Goal: Information Seeking & Learning: Learn about a topic

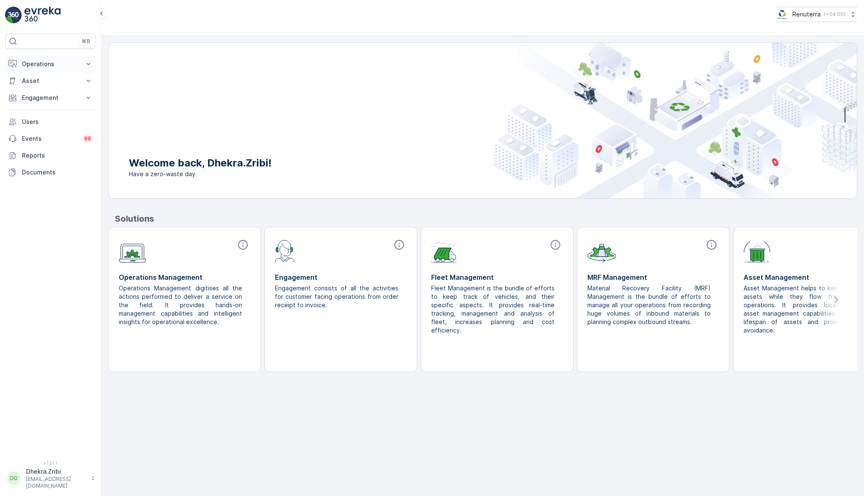
click at [55, 61] on p "Operations" at bounding box center [50, 64] width 57 height 8
click at [25, 91] on p "Planning" at bounding box center [33, 90] width 24 height 8
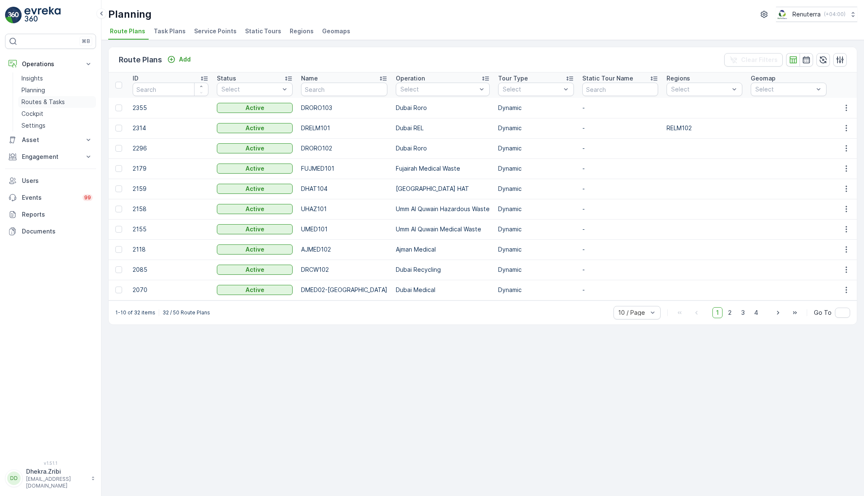
click at [45, 102] on p "Routes & Tasks" at bounding box center [42, 102] width 43 height 8
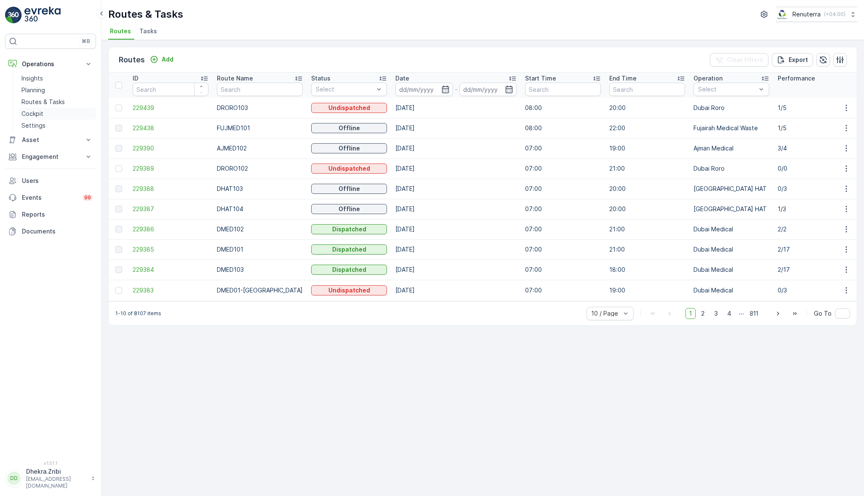
click at [38, 112] on p "Cockpit" at bounding box center [32, 114] width 22 height 8
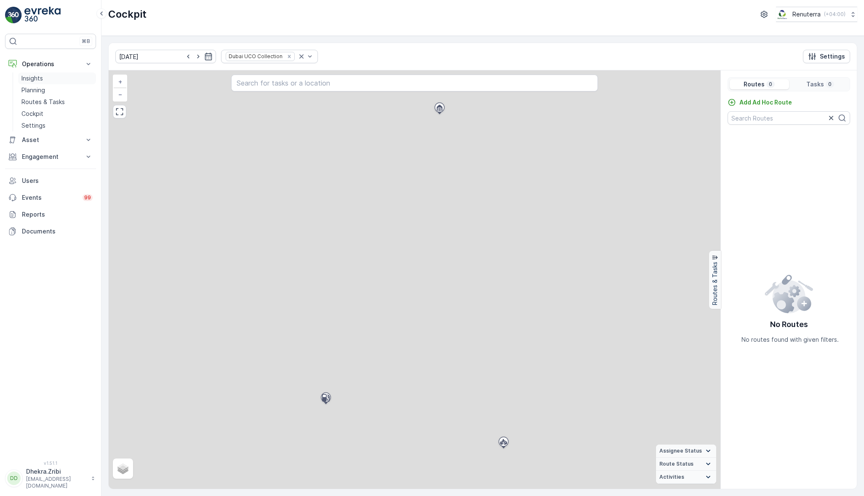
click at [32, 75] on p "Insights" at bounding box center [31, 78] width 21 height 8
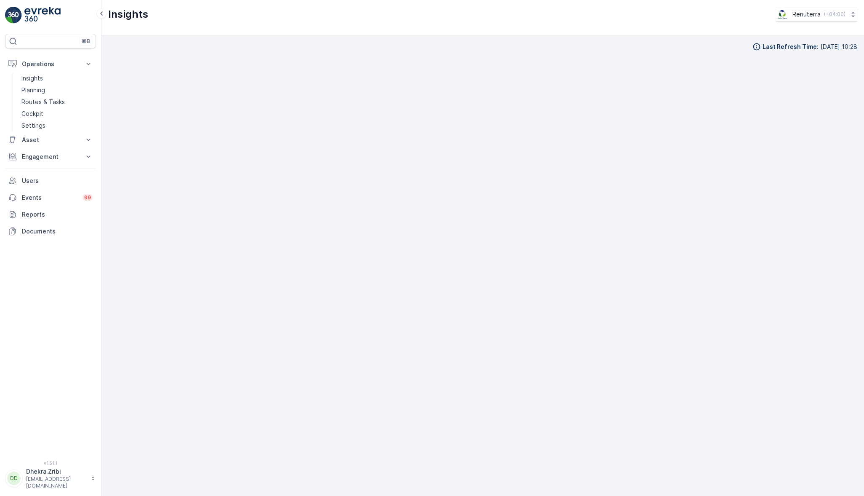
click at [3, 401] on div "⌘B Operations Insights Planning Routes & Tasks Cockpit Settings Asset Assets En…" at bounding box center [51, 248] width 102 height 496
click at [36, 351] on div "⌘B Operations Insights Planning Routes & Tasks Cockpit Settings Asset Assets En…" at bounding box center [50, 242] width 91 height 417
click at [5, 421] on div "⌘B Operations Insights Planning Routes & Tasks Cockpit Settings Asset Assets En…" at bounding box center [50, 242] width 91 height 417
click at [93, 414] on div "⌘B Operations Insights Planning Routes & Tasks Cockpit Settings Asset Assets En…" at bounding box center [50, 242] width 91 height 417
